Goal: Task Accomplishment & Management: Manage account settings

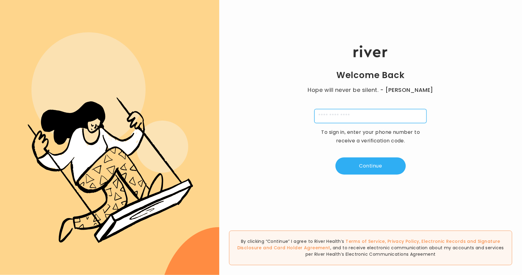
click at [352, 119] on input "tel" at bounding box center [370, 116] width 112 height 14
type input "**********"
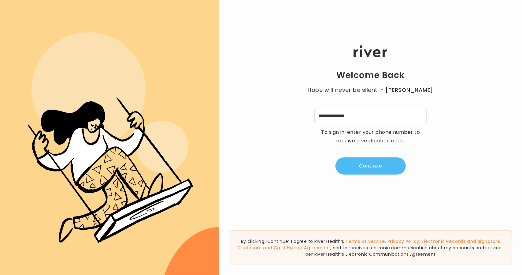
click at [361, 161] on button "Continue" at bounding box center [370, 165] width 70 height 17
click at [322, 104] on div "Welcome Back Hope will never be silent. - Harvey Milk A 4 digit code was sent t…" at bounding box center [370, 110] width 303 height 165
click at [341, 112] on input "tel" at bounding box center [340, 116] width 14 height 14
type input "*"
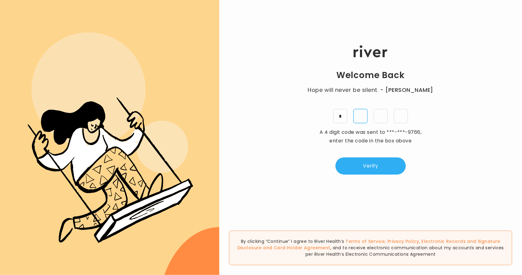
type input "*"
click at [358, 165] on button "Verify" at bounding box center [370, 165] width 70 height 17
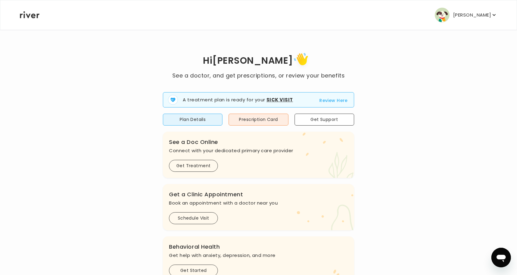
click at [470, 12] on p "Dawn Johnson" at bounding box center [472, 15] width 38 height 9
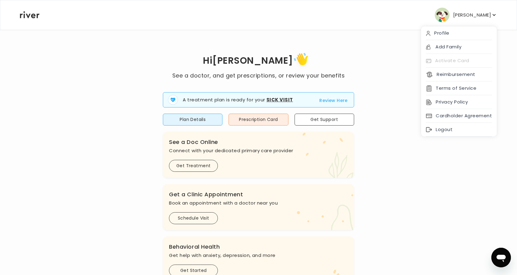
click at [479, 15] on p "Dawn Johnson" at bounding box center [472, 15] width 38 height 9
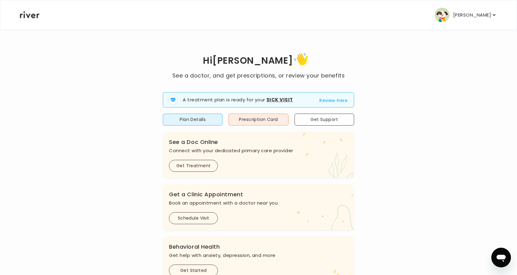
click at [479, 15] on p "Dawn Johnson" at bounding box center [472, 15] width 38 height 9
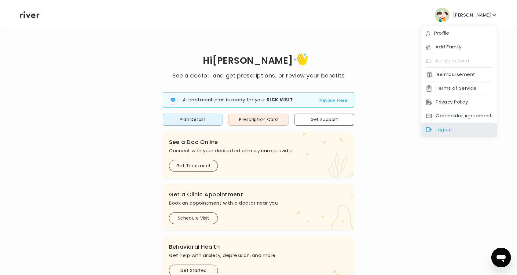
click at [467, 129] on div "Logout" at bounding box center [459, 130] width 76 height 14
